Goal: Browse casually: Explore the website without a specific task or goal

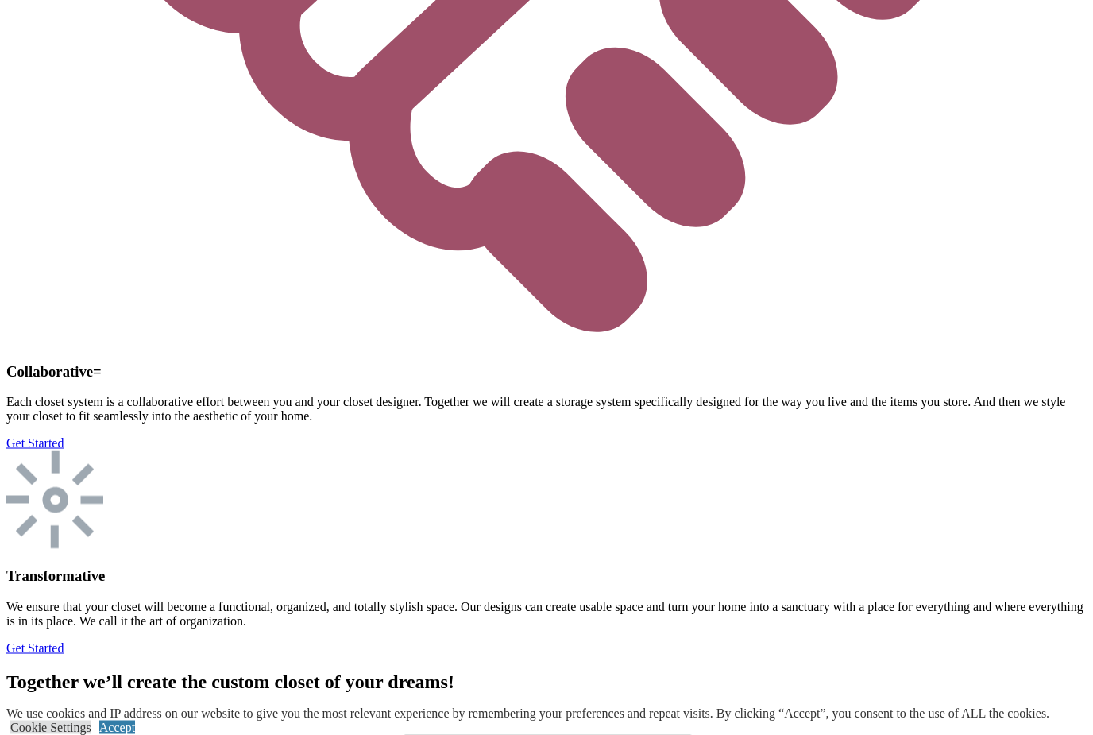
scroll to position [4577, 0]
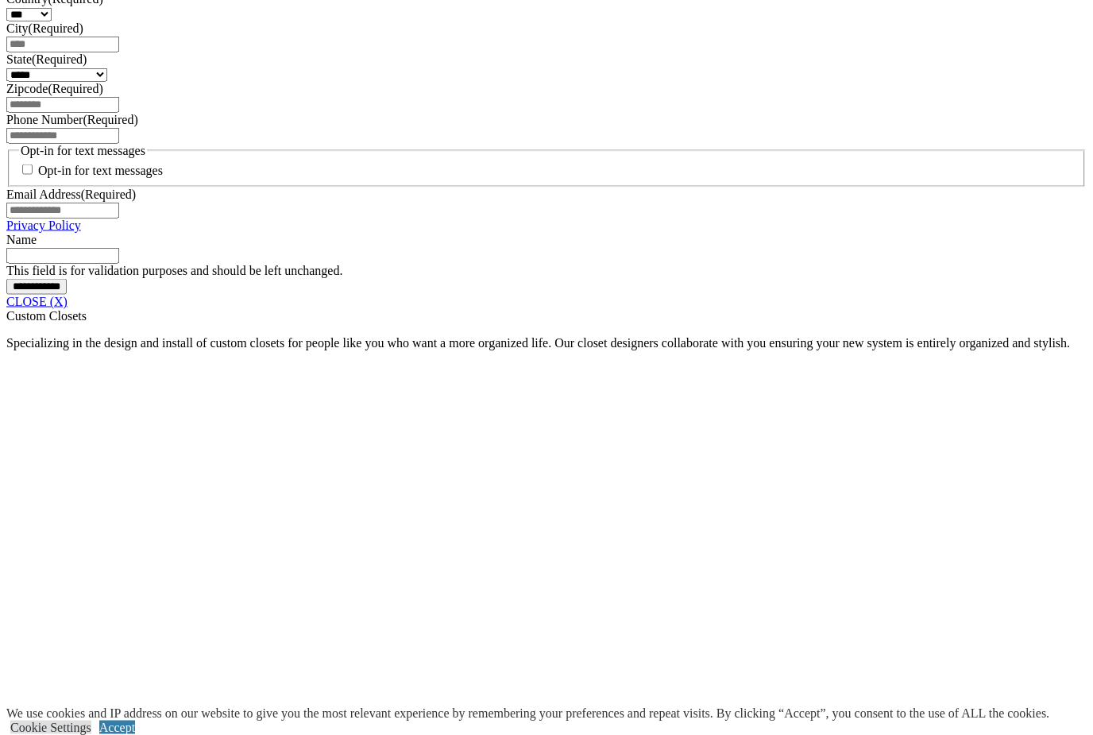
scroll to position [1165, 0]
